Goal: Task Accomplishment & Management: Manage account settings

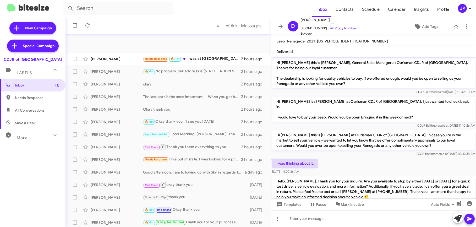
scroll to position [36, 0]
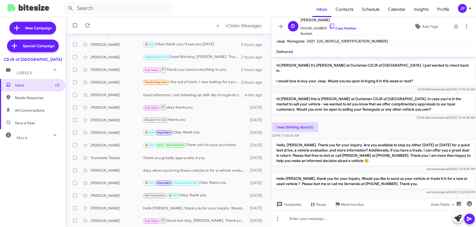
click at [462, 15] on mat-toolbar "Inbox Contacts Schedule Calendar Insights Profile JP" at bounding box center [238, 8] width 476 height 17
click at [463, 13] on mat-toolbar "Inbox Contacts Schedule Calendar Insights Profile JP" at bounding box center [238, 8] width 476 height 17
click at [465, 11] on div "JP" at bounding box center [462, 8] width 9 height 9
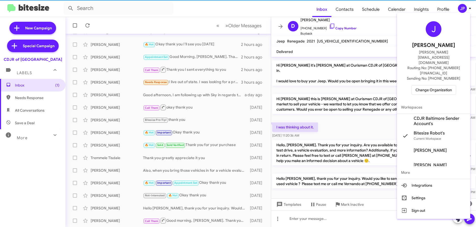
click at [450, 85] on span "Change Organization" at bounding box center [434, 89] width 36 height 9
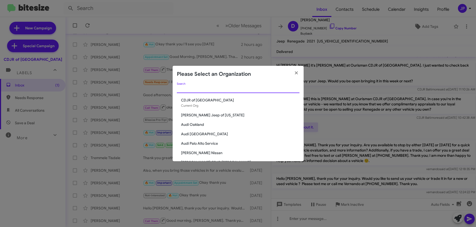
click at [226, 89] on input "Search" at bounding box center [238, 89] width 123 height 4
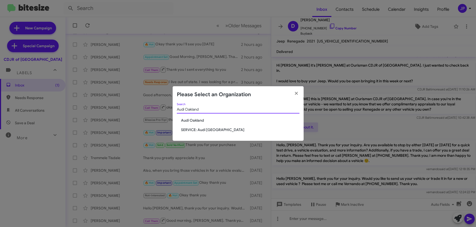
type input "Audi Oakland"
click at [204, 122] on span "Audi Oakland" at bounding box center [240, 120] width 118 height 5
